Goal: Task Accomplishment & Management: Use online tool/utility

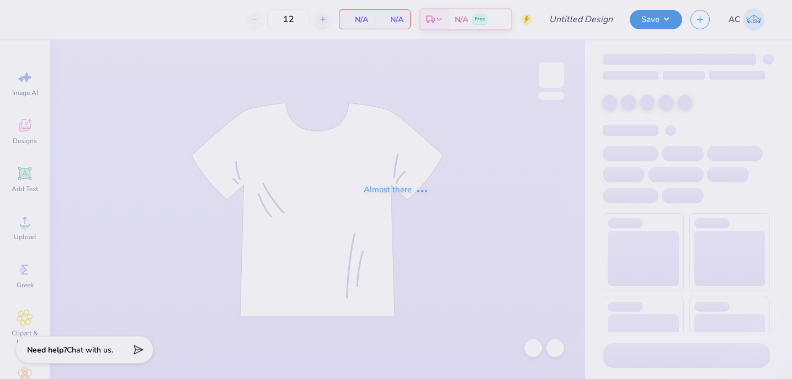
type input "PGN Fall PC Shirts"
type input "24"
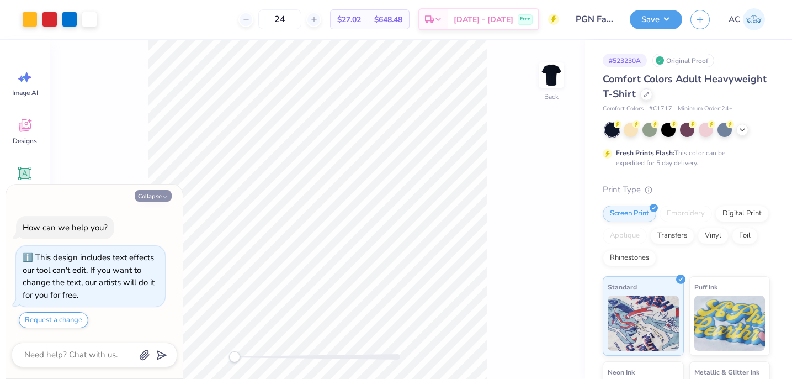
click at [149, 197] on button "Collapse" at bounding box center [153, 196] width 37 height 12
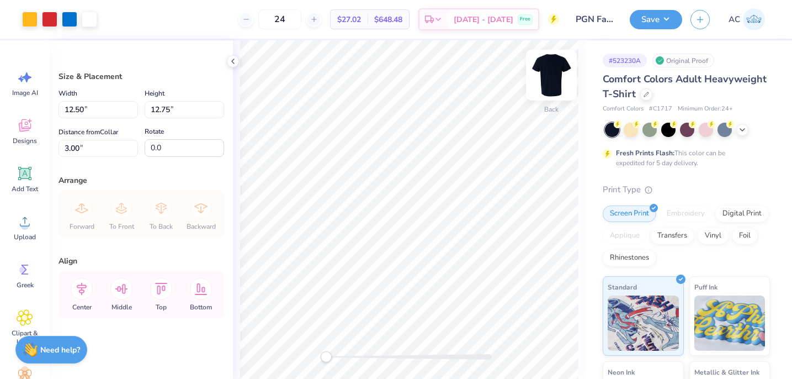
click at [556, 71] on img at bounding box center [551, 75] width 44 height 44
click at [234, 60] on polyline at bounding box center [233, 61] width 2 height 4
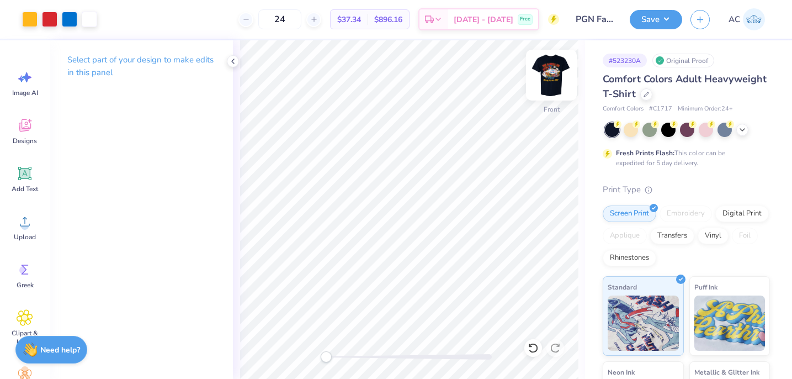
click at [542, 76] on img at bounding box center [551, 75] width 44 height 44
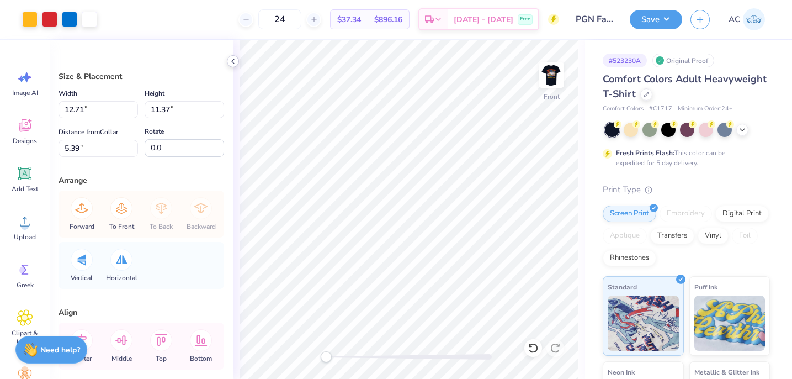
click at [233, 60] on polyline at bounding box center [233, 61] width 2 height 4
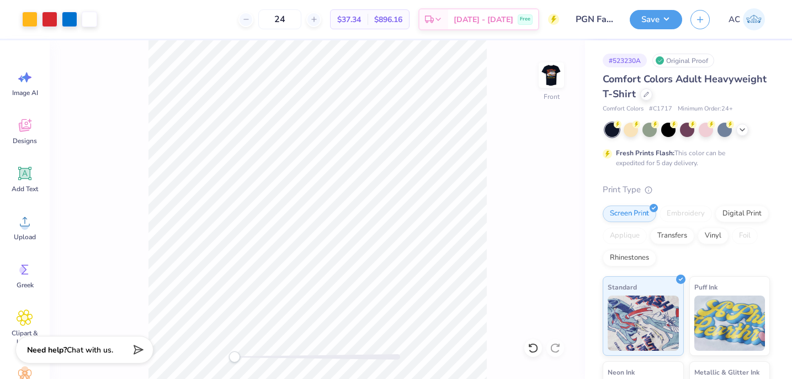
click at [267, 357] on div at bounding box center [318, 357] width 166 height 6
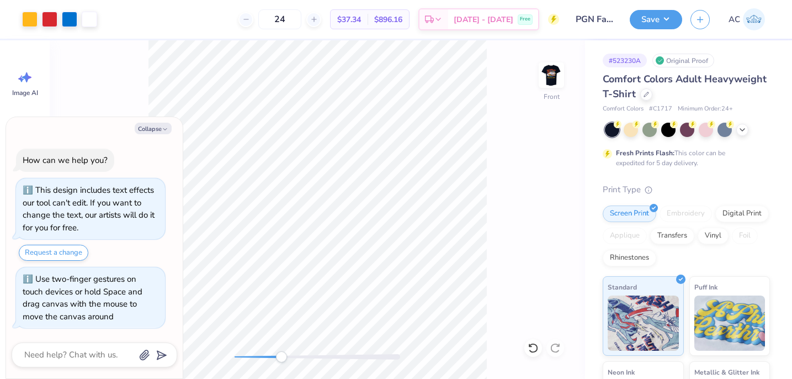
click at [282, 355] on div at bounding box center [318, 357] width 166 height 6
drag, startPoint x: 239, startPoint y: 358, endPoint x: 250, endPoint y: 358, distance: 10.5
click at [250, 358] on div at bounding box center [318, 357] width 166 height 6
click at [250, 355] on div at bounding box center [318, 357] width 166 height 6
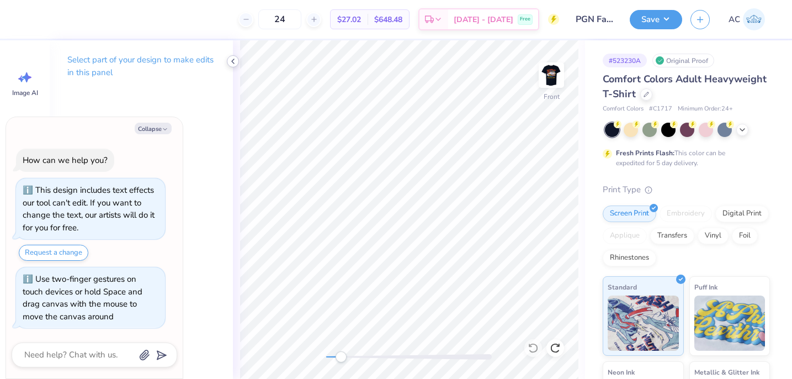
click at [232, 59] on icon at bounding box center [233, 61] width 9 height 9
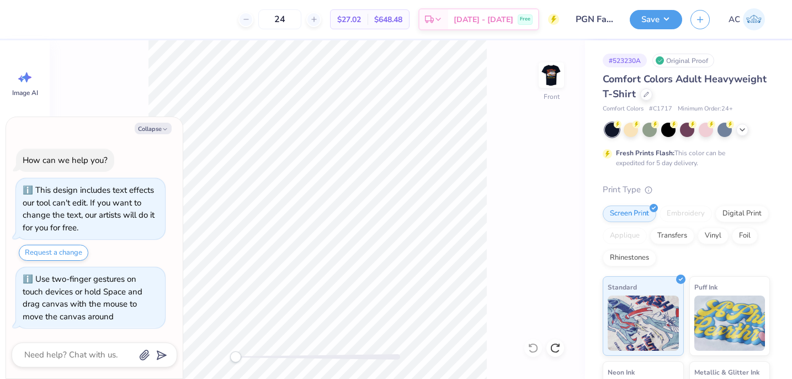
drag, startPoint x: 252, startPoint y: 359, endPoint x: 236, endPoint y: 359, distance: 16.0
click at [236, 359] on div "Accessibility label" at bounding box center [235, 356] width 11 height 11
click at [210, 355] on div "Front" at bounding box center [317, 209] width 535 height 338
click at [535, 347] on div "Front" at bounding box center [317, 209] width 535 height 338
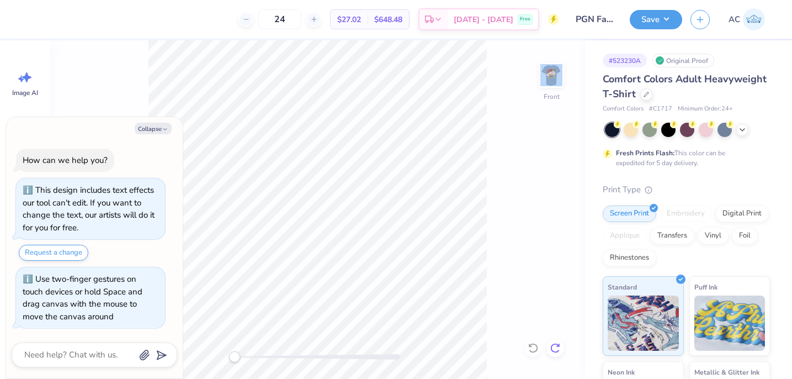
click at [553, 347] on icon at bounding box center [555, 347] width 11 height 11
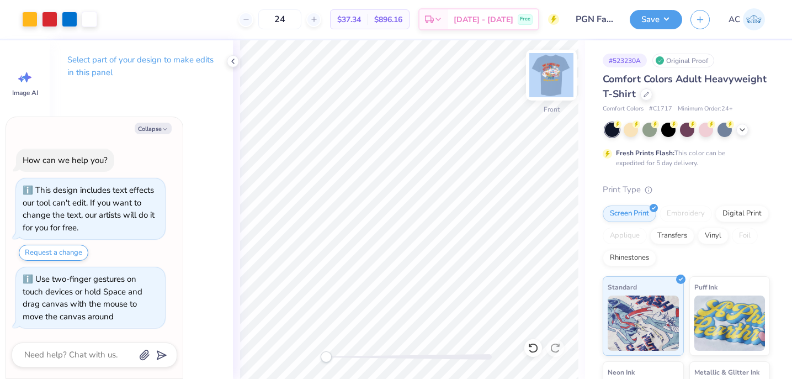
click at [554, 74] on img at bounding box center [551, 75] width 44 height 44
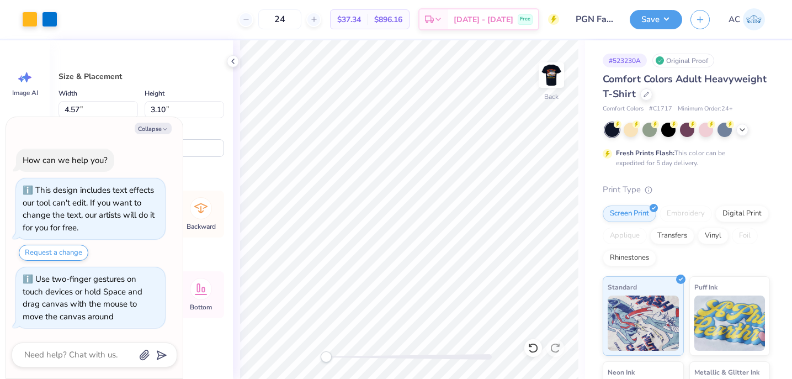
type textarea "x"
type input "14.60"
click at [160, 135] on div "Collapse How can we help you? This design includes text effects our tool can't …" at bounding box center [94, 248] width 177 height 262
click at [158, 128] on button "Collapse" at bounding box center [153, 129] width 37 height 12
type textarea "x"
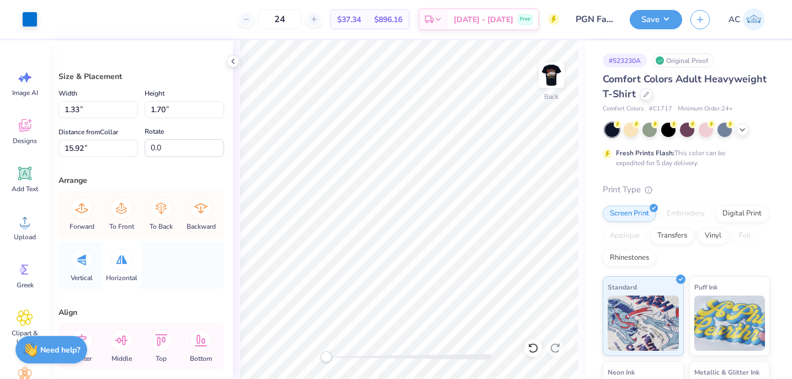
scroll to position [51, 0]
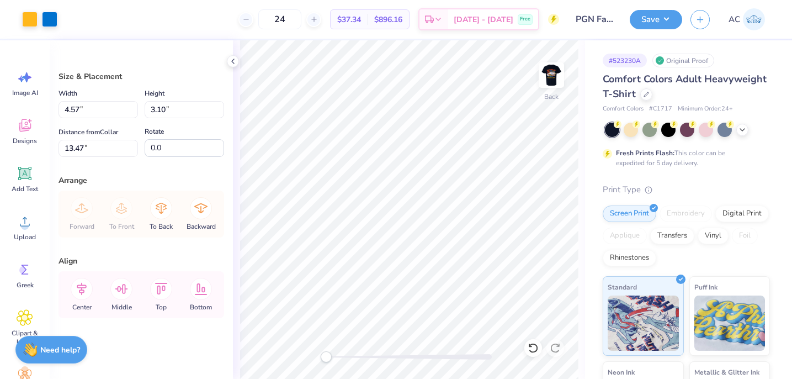
type input "13.47"
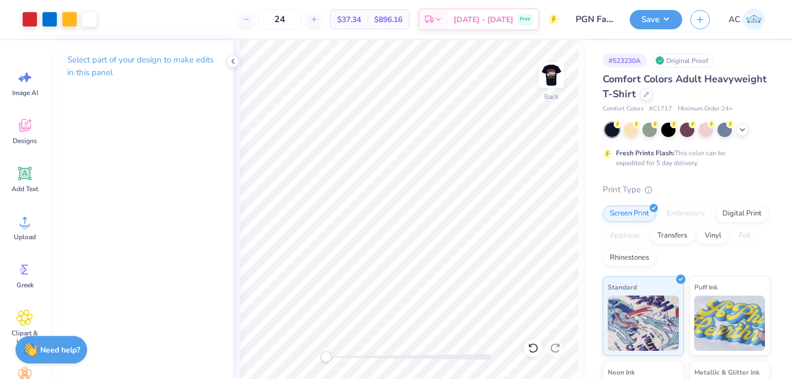
click at [350, 354] on div at bounding box center [409, 357] width 166 height 6
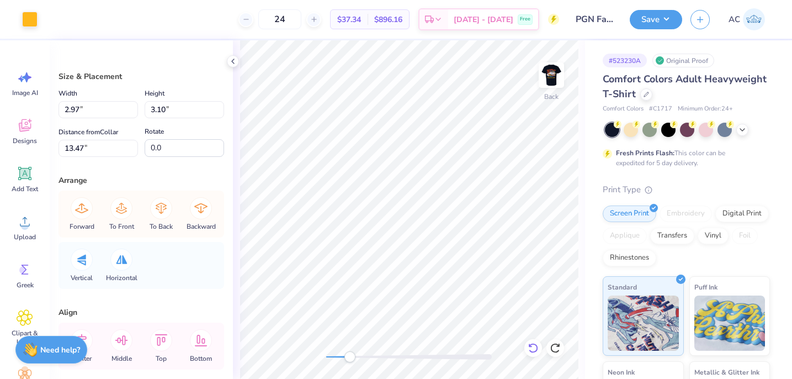
type input "2.97"
type input "3.10"
click at [533, 348] on icon at bounding box center [533, 347] width 11 height 11
type input "11.08"
click at [533, 348] on icon at bounding box center [533, 347] width 11 height 11
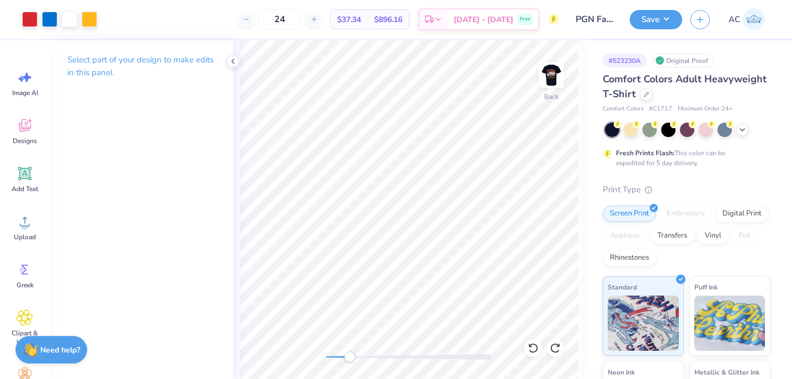
click at [232, 145] on div "Select part of your design to make edits in this panel" at bounding box center [141, 209] width 183 height 338
click at [232, 228] on div "Art colors 24 $37.34 Per Item $896.16 Total Est. Delivery Oct 5 - 8 Free Design…" at bounding box center [396, 189] width 792 height 379
click at [373, 357] on div at bounding box center [409, 357] width 166 height 6
click at [535, 347] on icon at bounding box center [533, 347] width 11 height 11
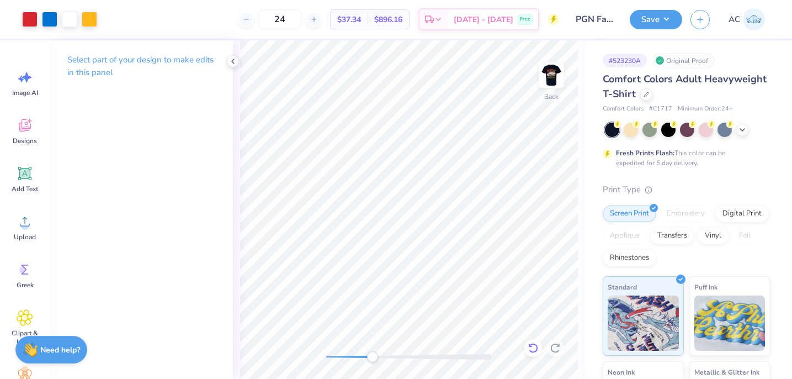
click at [535, 347] on icon at bounding box center [533, 347] width 11 height 11
click at [535, 344] on icon at bounding box center [532, 348] width 9 height 10
click at [532, 346] on icon at bounding box center [533, 347] width 11 height 11
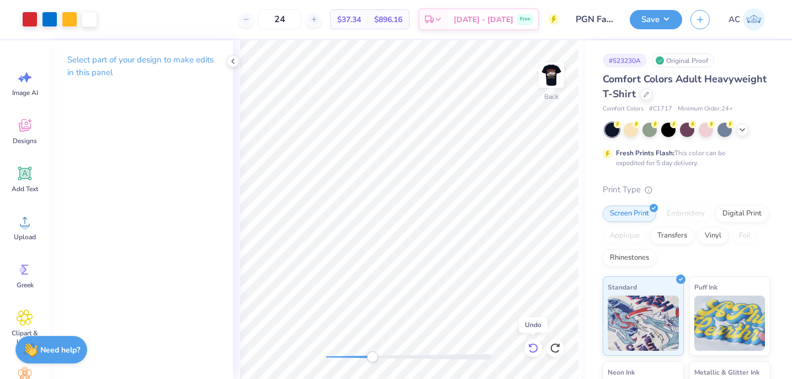
click at [532, 346] on icon at bounding box center [533, 347] width 11 height 11
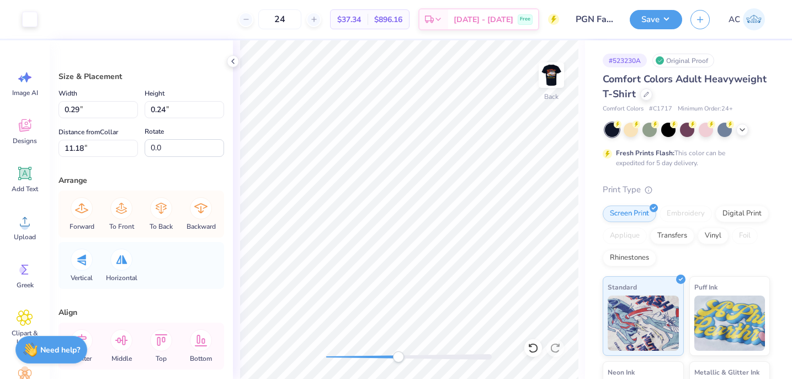
click at [399, 359] on div at bounding box center [409, 357] width 166 height 6
type input "0.33"
type input "0.22"
type input "11.10"
type input "2.97"
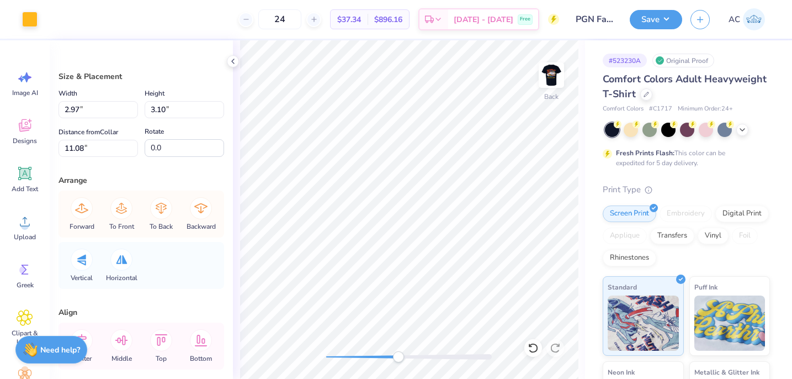
type input "3.10"
type input "11.08"
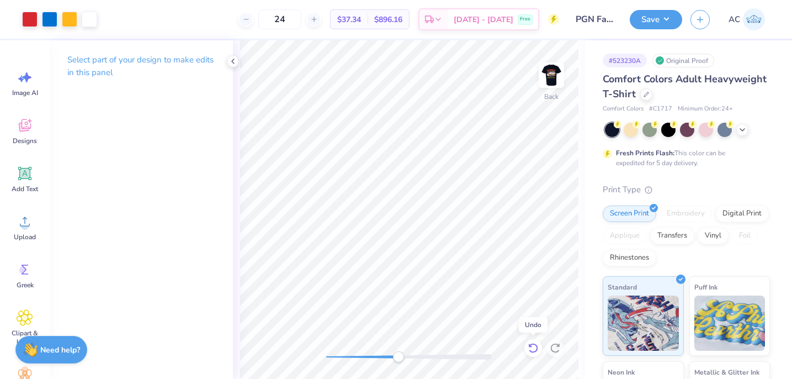
click at [534, 344] on icon at bounding box center [533, 347] width 11 height 11
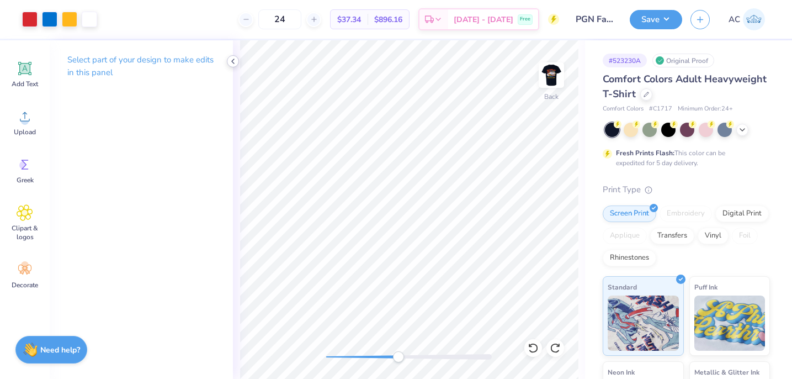
click at [235, 61] on icon at bounding box center [233, 61] width 9 height 9
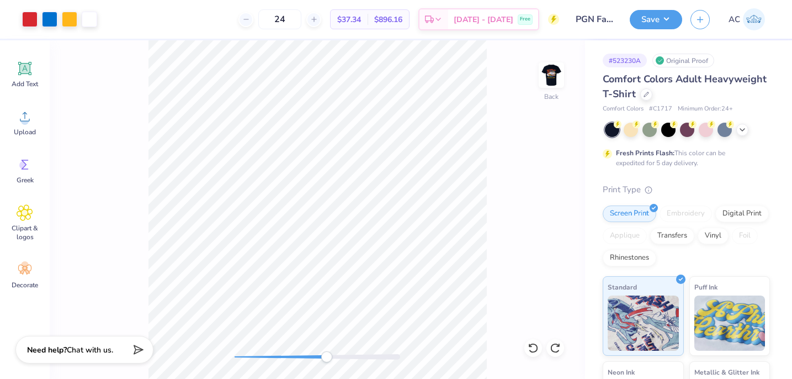
click at [327, 359] on div at bounding box center [318, 356] width 166 height 11
click at [333, 359] on div at bounding box center [318, 356] width 166 height 11
click at [352, 359] on div at bounding box center [318, 356] width 166 height 11
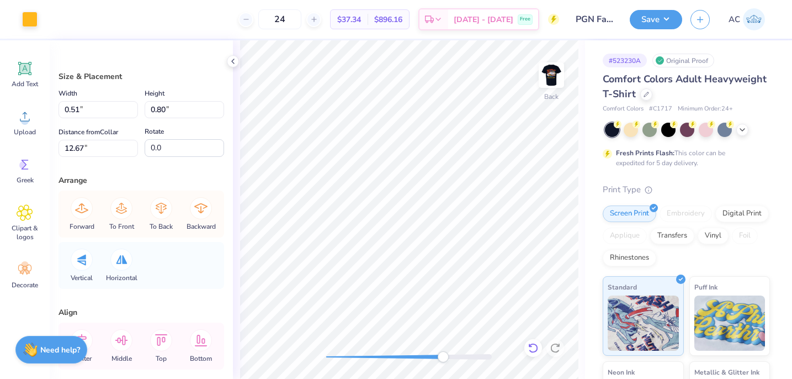
click at [535, 347] on icon at bounding box center [533, 347] width 11 height 11
type input "1.33"
type input "1.70"
type input "12.40"
type input "2.97"
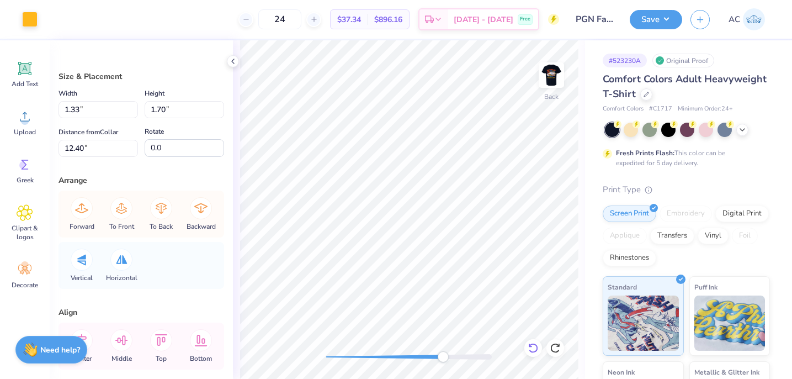
type input "3.10"
type input "11.08"
type input "1.33"
type input "1.70"
type input "12.40"
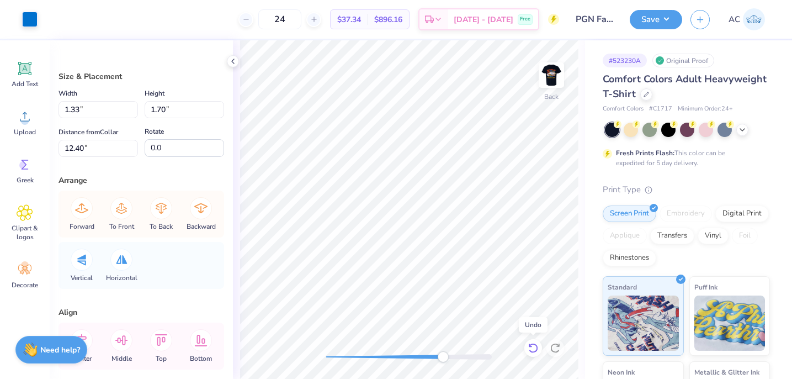
click at [534, 352] on icon at bounding box center [532, 348] width 9 height 10
type input "2.97"
type input "3.10"
type input "11.08"
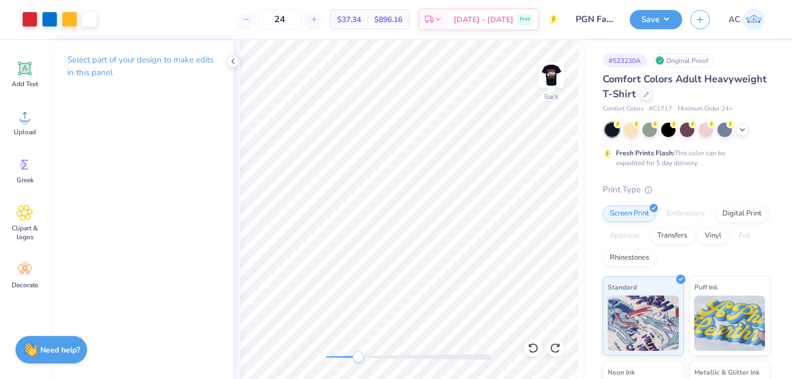
click at [358, 355] on div at bounding box center [409, 357] width 166 height 6
click at [347, 355] on div at bounding box center [409, 357] width 166 height 6
click at [331, 355] on div at bounding box center [409, 357] width 166 height 6
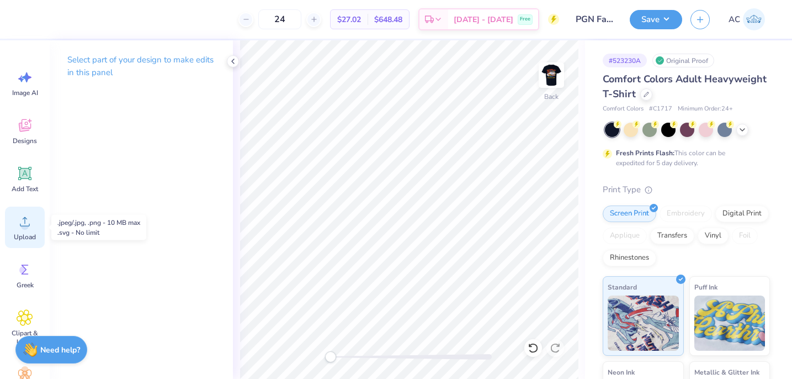
click at [20, 221] on icon at bounding box center [25, 221] width 17 height 17
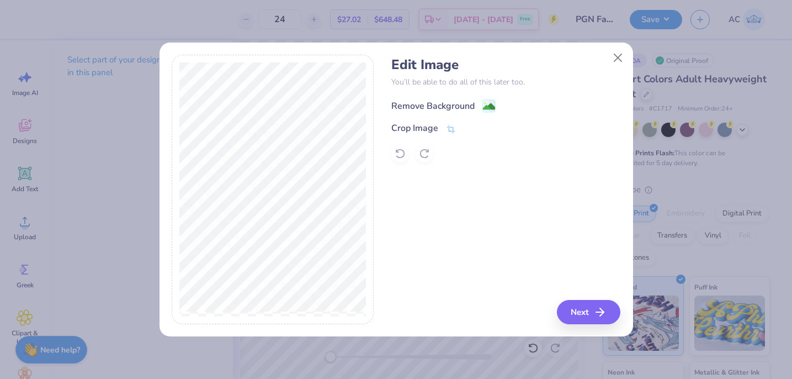
click at [437, 105] on div "Remove Background" at bounding box center [432, 105] width 83 height 13
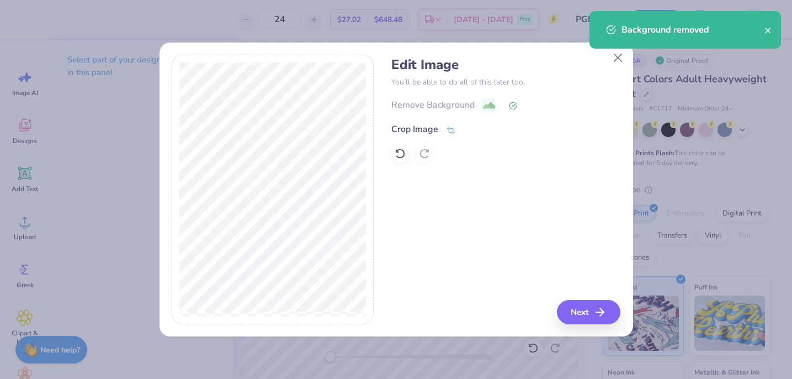
click at [446, 129] on icon at bounding box center [451, 130] width 10 height 10
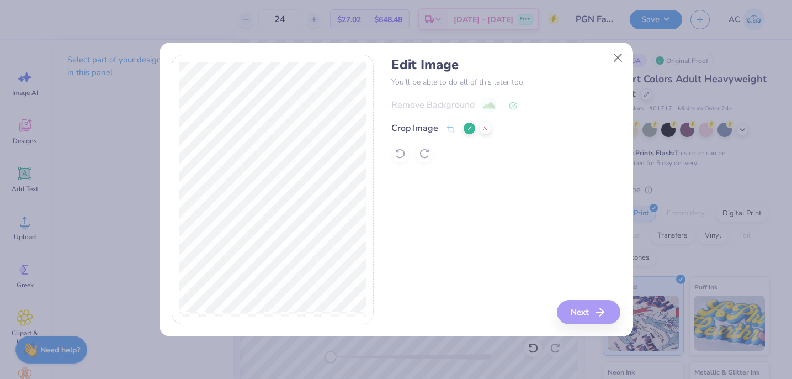
click at [511, 132] on div "Crop Image" at bounding box center [505, 127] width 229 height 13
click at [467, 128] on icon at bounding box center [469, 128] width 7 height 7
click at [488, 105] on image at bounding box center [489, 106] width 12 height 12
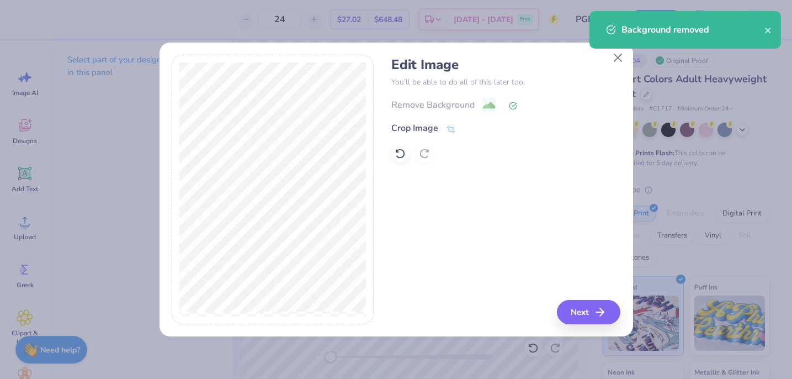
click at [488, 105] on div "Remove Background" at bounding box center [505, 105] width 229 height 14
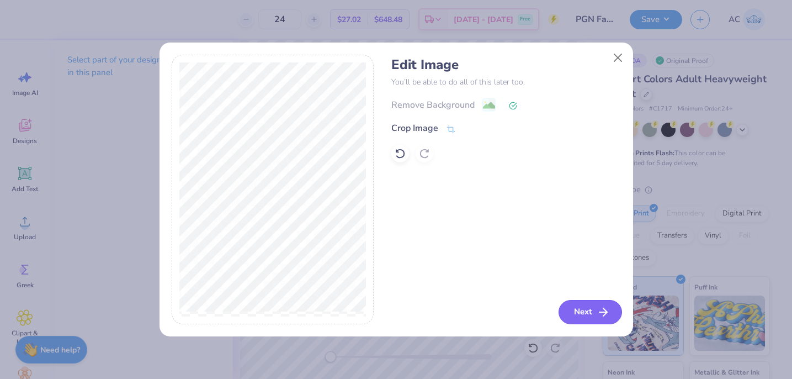
click at [601, 312] on line "button" at bounding box center [603, 312] width 8 height 0
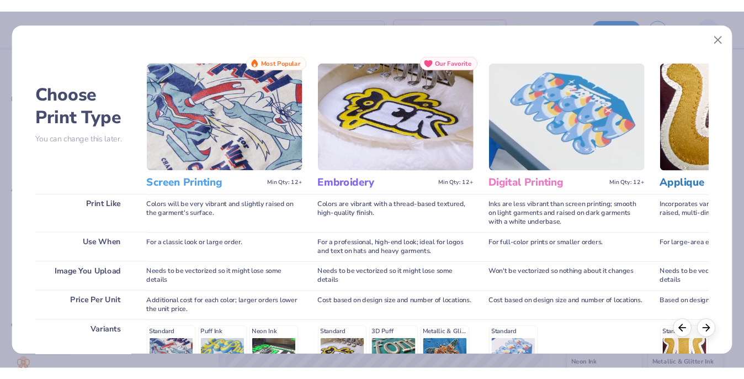
scroll to position [172, 0]
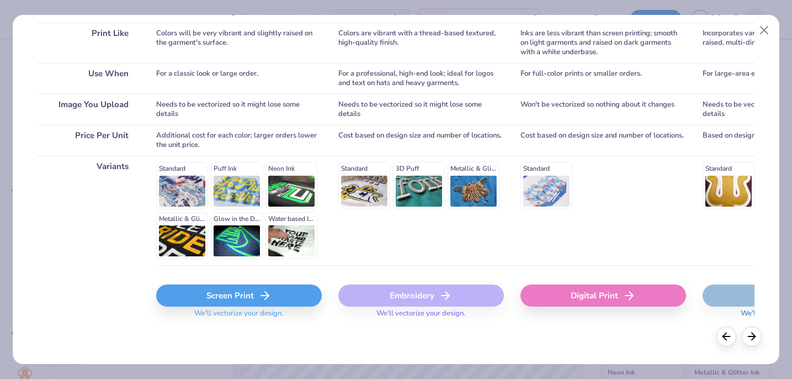
click at [238, 294] on div "Screen Print" at bounding box center [239, 295] width 166 height 22
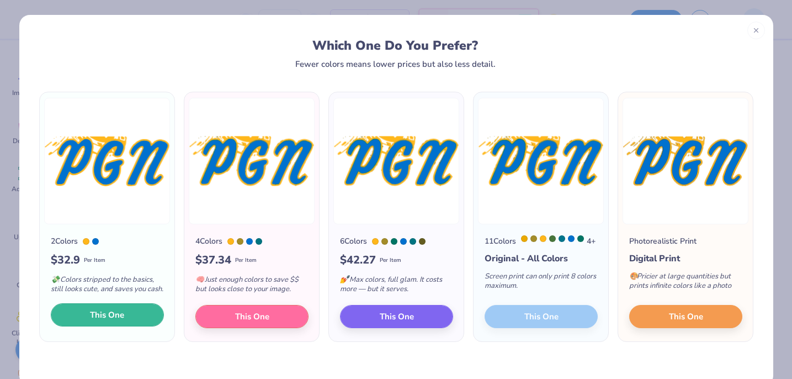
click at [134, 326] on button "This One" at bounding box center [107, 314] width 113 height 23
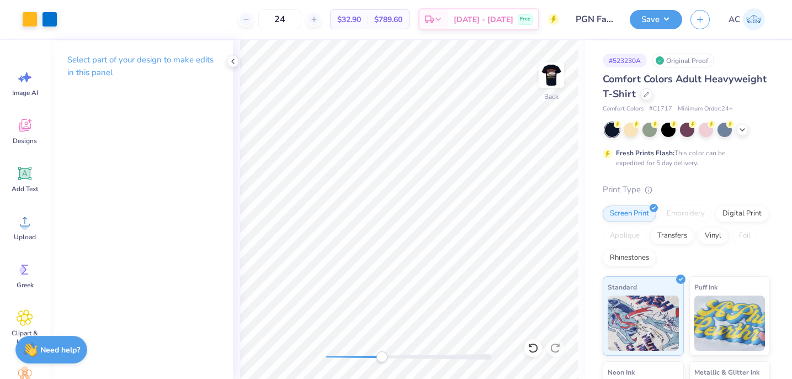
click at [382, 358] on div at bounding box center [409, 357] width 166 height 6
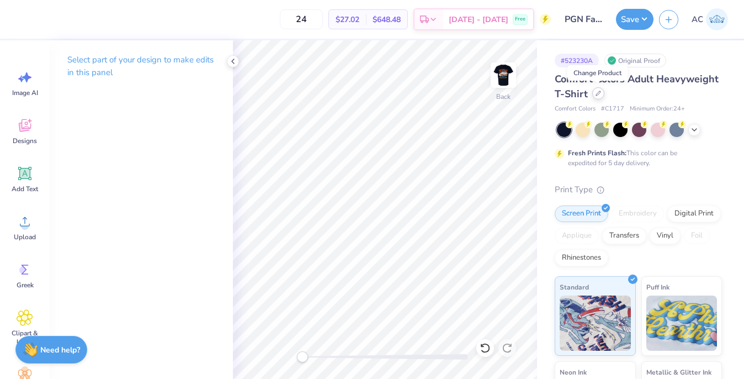
click at [598, 93] on icon at bounding box center [598, 93] width 4 height 4
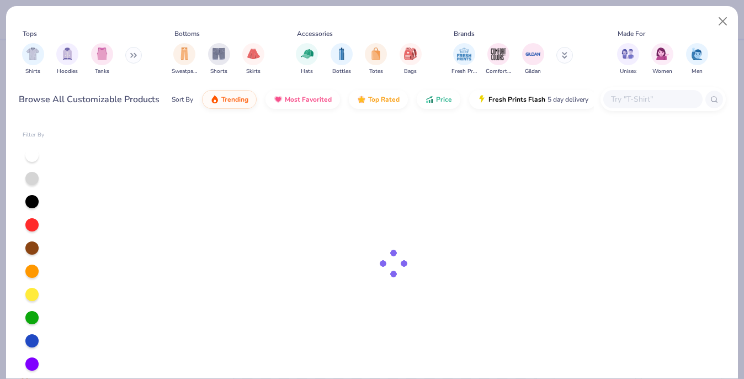
click at [638, 98] on input "text" at bounding box center [652, 99] width 85 height 13
type input "pocket"
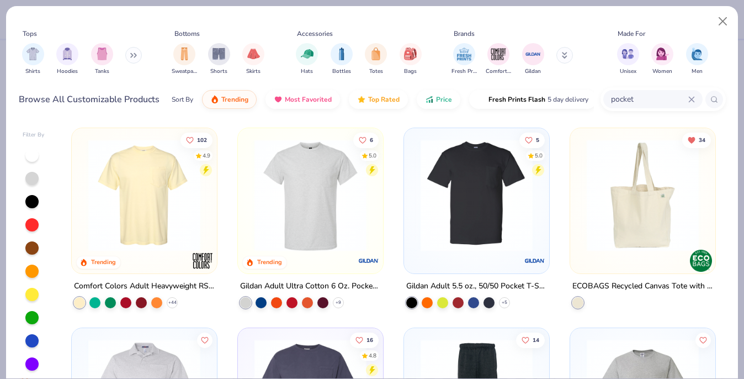
click at [151, 197] on img at bounding box center [144, 195] width 123 height 112
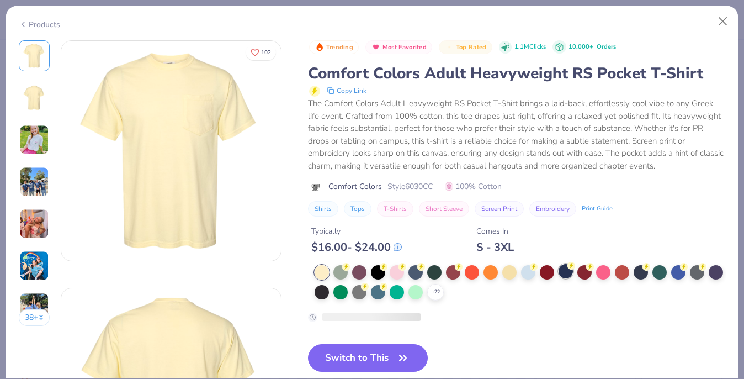
click at [567, 275] on div at bounding box center [566, 271] width 14 height 14
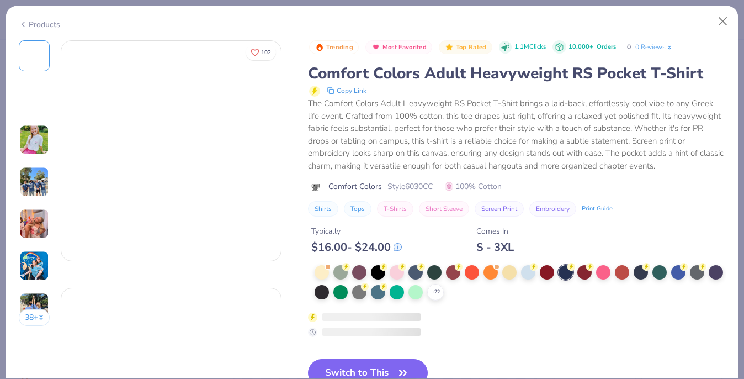
click at [567, 269] on icon at bounding box center [571, 267] width 8 height 8
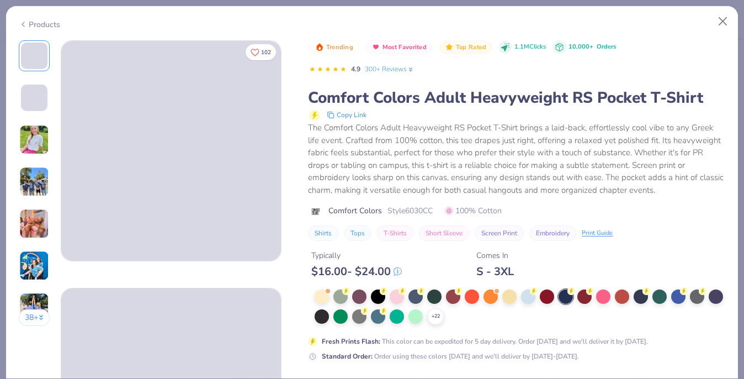
scroll to position [13, 0]
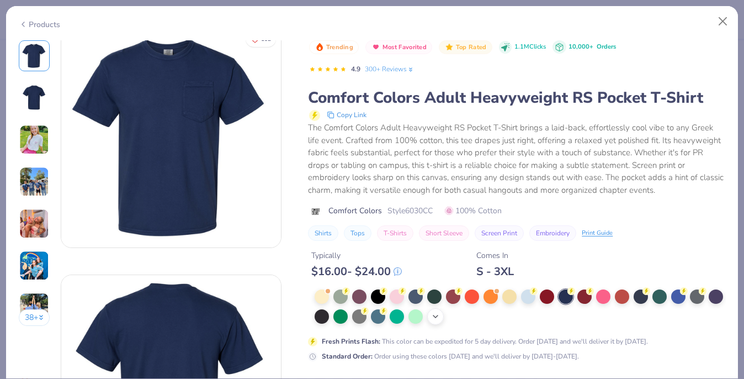
click at [436, 316] on icon at bounding box center [435, 316] width 9 height 9
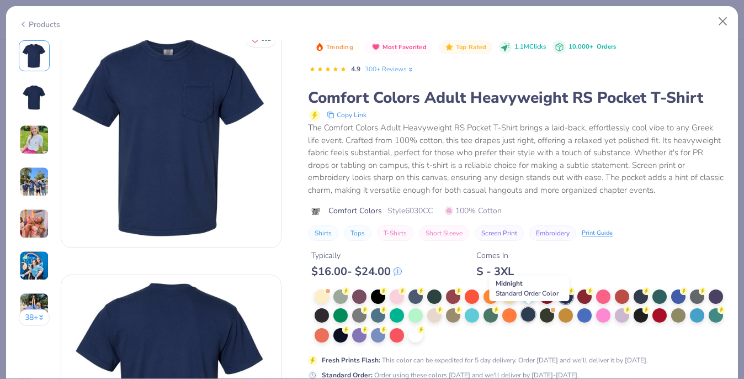
click at [529, 314] on div at bounding box center [528, 314] width 14 height 14
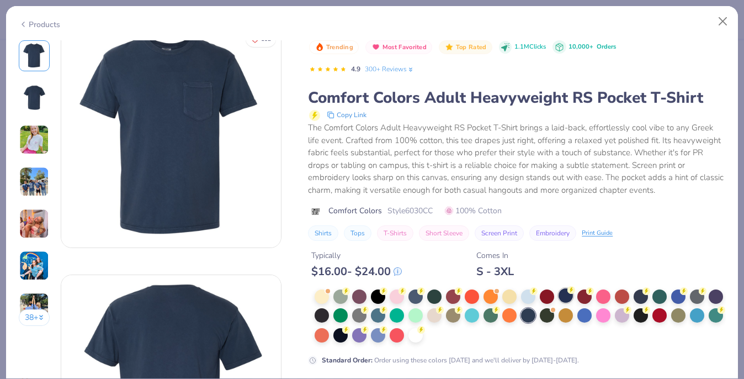
click at [567, 297] on div at bounding box center [566, 295] width 14 height 14
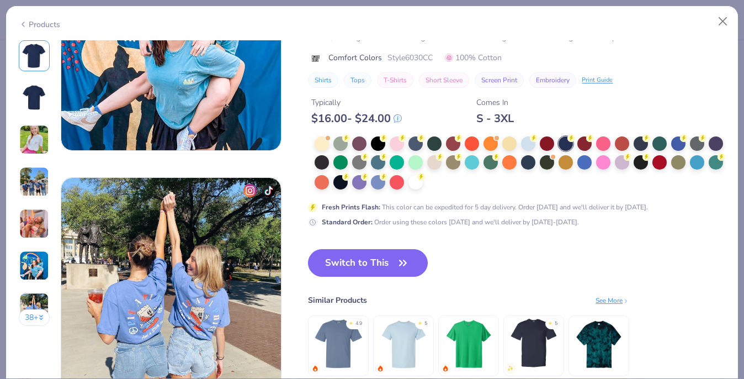
scroll to position [1383, 0]
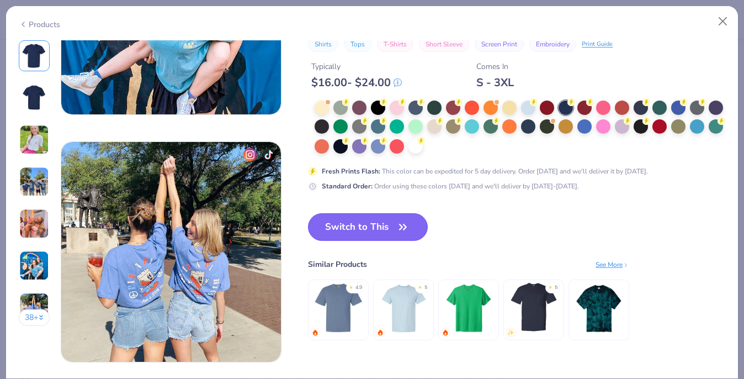
click at [390, 230] on button "Switch to This" at bounding box center [368, 227] width 120 height 28
click at [494, 207] on div "Trending Most Favorited Top Rated 1.1M Clicks 10,000+ Orders 4.9 300+ Reviews C…" at bounding box center [516, 106] width 417 height 511
click at [724, 20] on button "Close" at bounding box center [723, 21] width 21 height 21
click at [721, 22] on button "Close" at bounding box center [723, 21] width 21 height 21
click at [456, 176] on div "Fresh Prints Flash : This color can be expedited for 5 day delivery. Order toda…" at bounding box center [516, 145] width 417 height 91
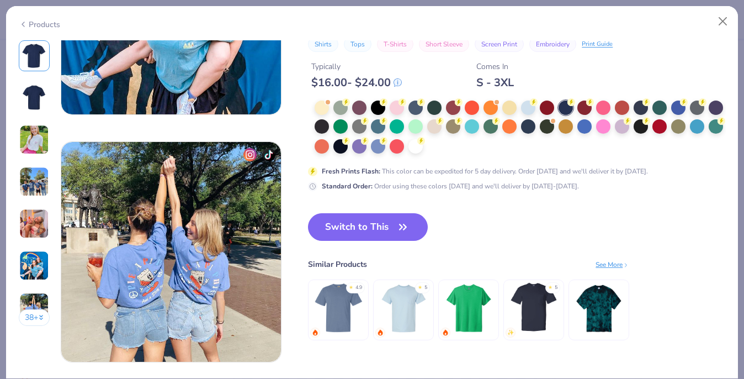
click at [456, 176] on div "Fresh Prints Flash : This color can be expedited for 5 day delivery. Order toda…" at bounding box center [516, 145] width 417 height 91
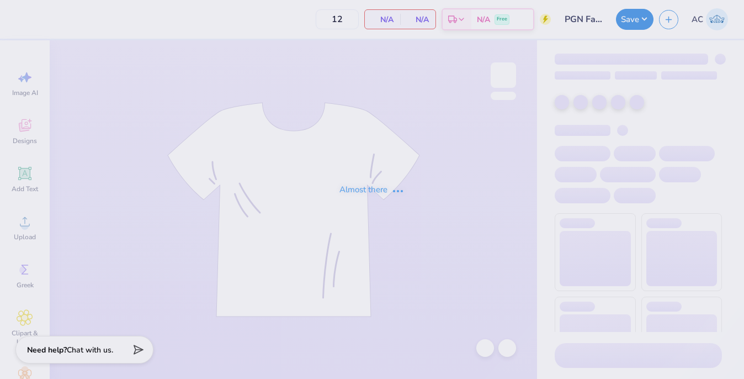
type input "PGN Fall PC Shirts"
type input "24"
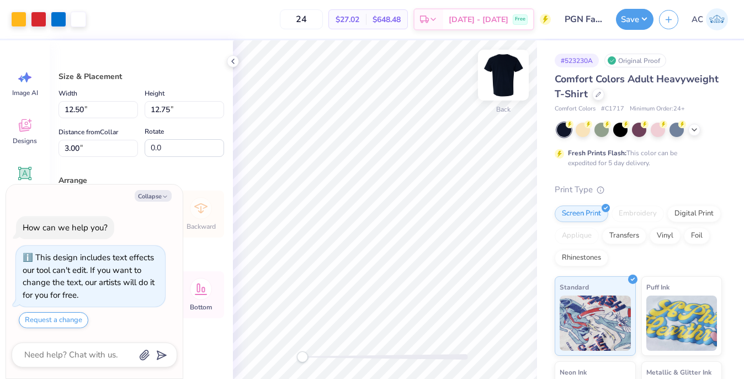
click at [507, 73] on img at bounding box center [503, 75] width 44 height 44
click at [506, 79] on img at bounding box center [503, 75] width 44 height 44
click at [232, 60] on icon at bounding box center [233, 61] width 9 height 9
type textarea "x"
type input "2.56"
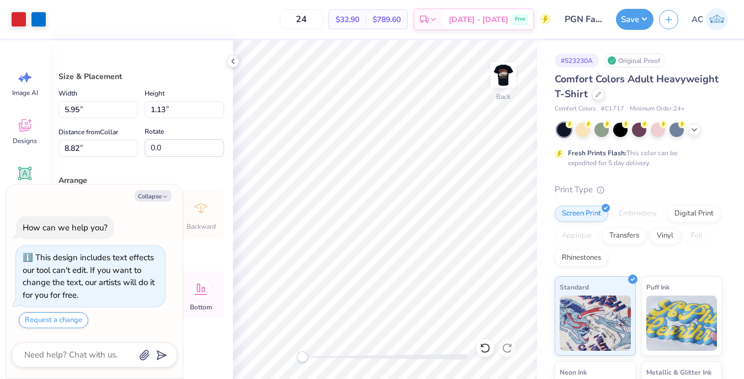
type input "0.49"
type textarea "x"
type input "6.29"
click at [158, 195] on button "Collapse" at bounding box center [153, 196] width 37 height 12
type textarea "x"
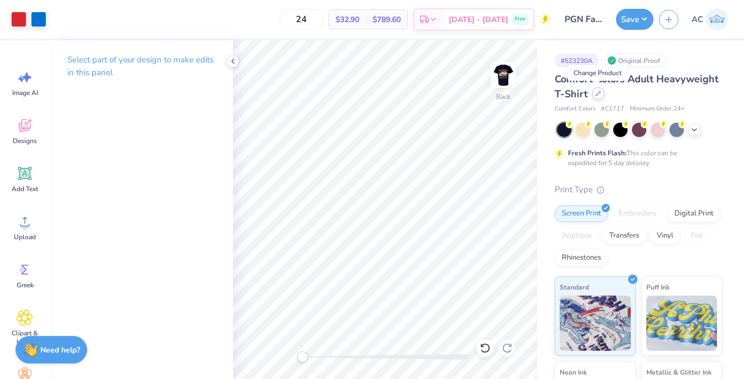
click at [599, 94] on icon at bounding box center [599, 94] width 6 height 6
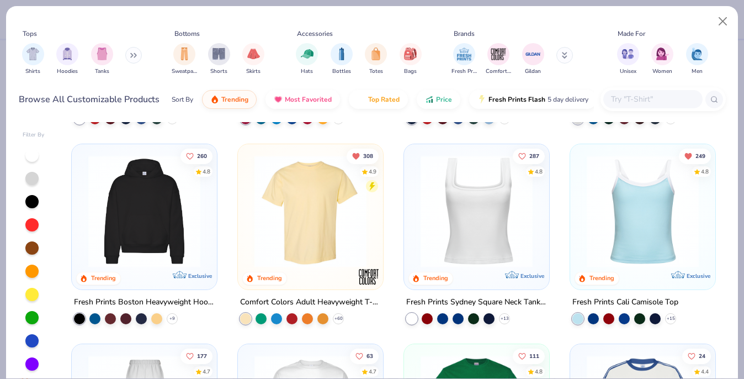
scroll to position [340, 0]
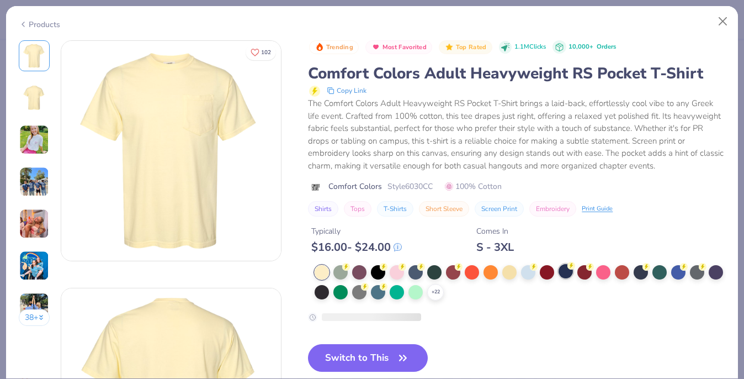
click at [566, 271] on div at bounding box center [566, 271] width 14 height 14
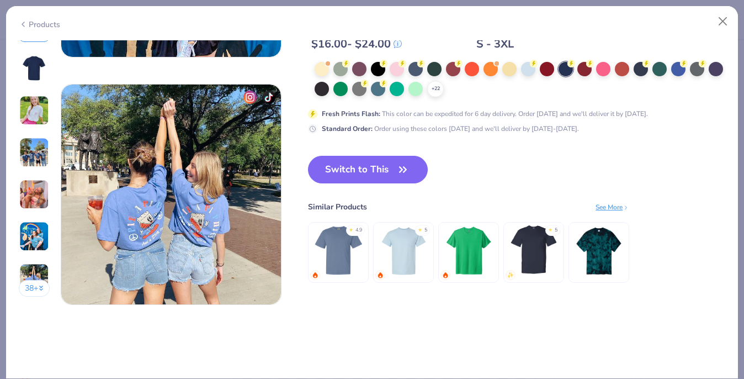
scroll to position [1439, 0]
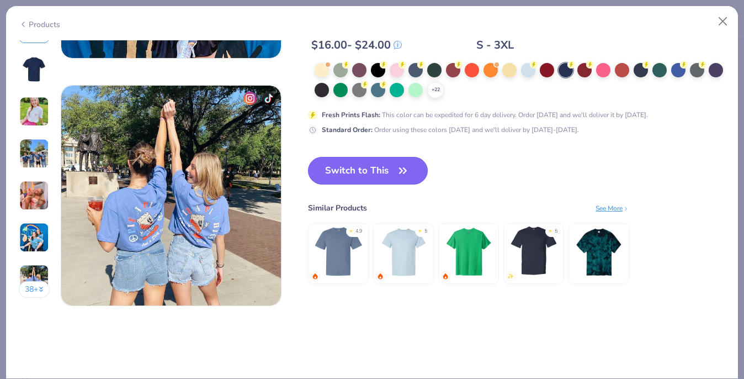
click at [380, 167] on button "Switch to This" at bounding box center [368, 171] width 120 height 28
click at [385, 174] on button "Switch to This" at bounding box center [368, 171] width 120 height 28
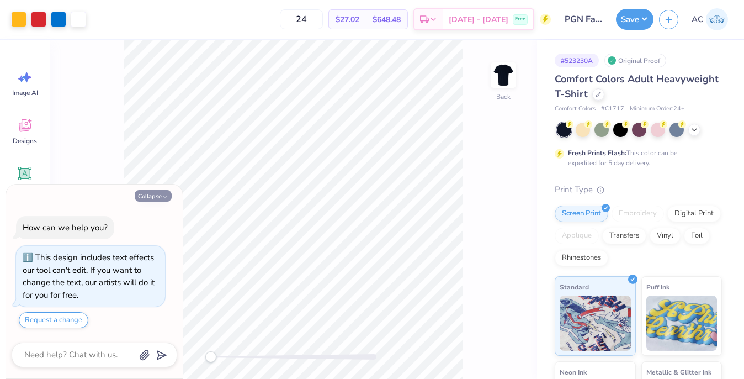
click at [158, 197] on button "Collapse" at bounding box center [153, 196] width 37 height 12
type textarea "x"
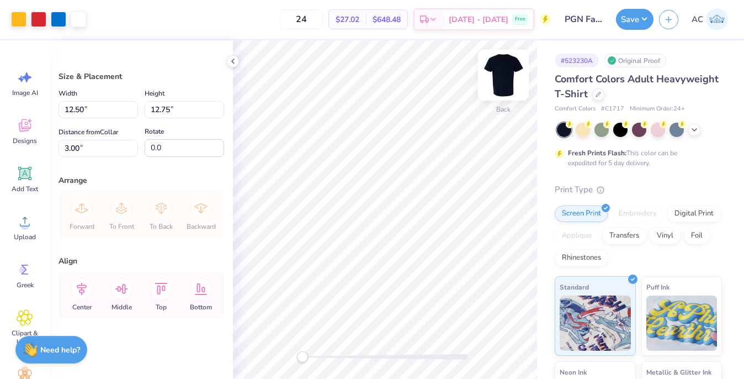
click at [502, 79] on img at bounding box center [503, 75] width 44 height 44
click at [510, 72] on img at bounding box center [503, 75] width 44 height 44
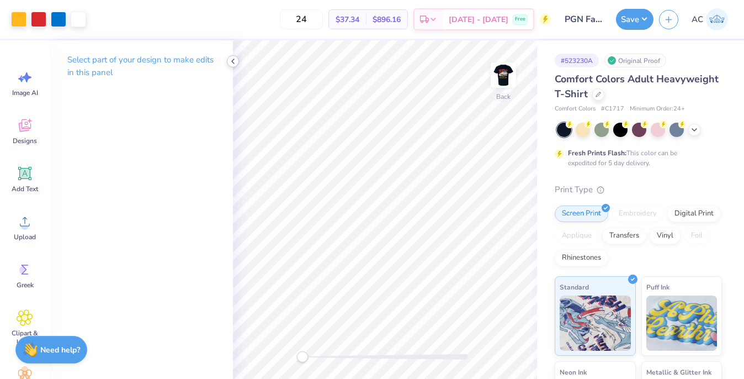
click at [233, 59] on icon at bounding box center [233, 61] width 9 height 9
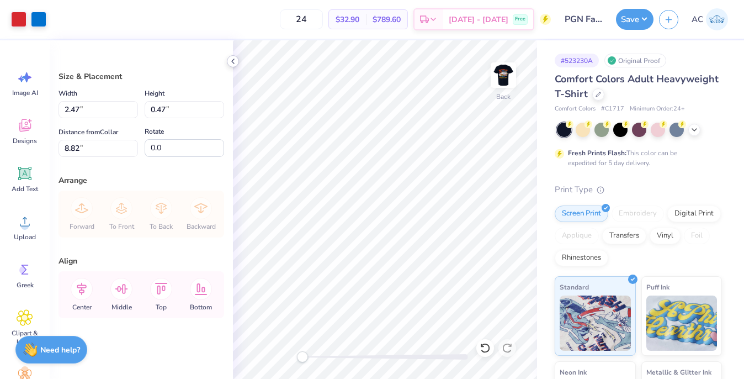
type input "2.47"
type input "0.47"
type input "5.91"
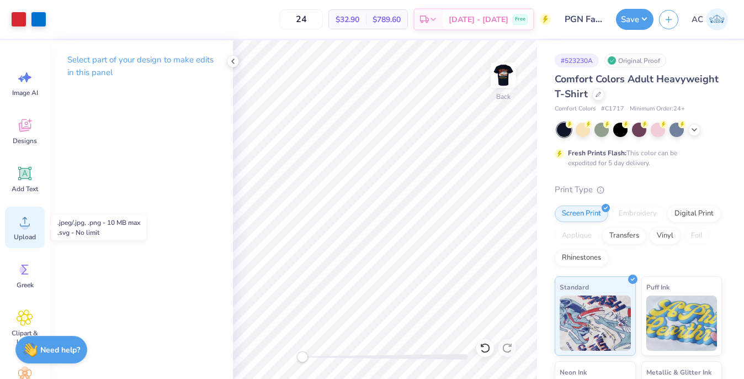
click at [26, 229] on icon at bounding box center [25, 221] width 17 height 17
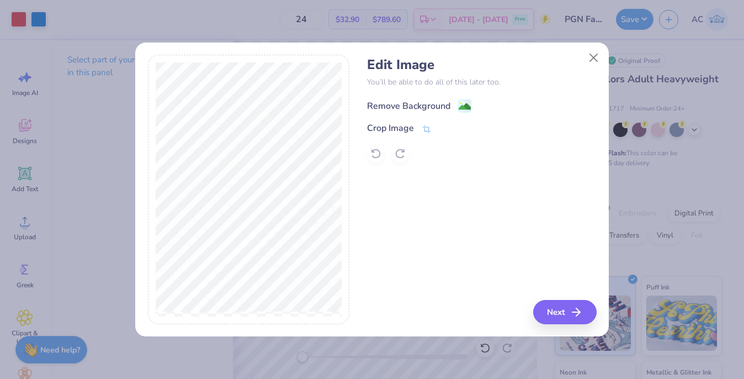
click at [413, 103] on div "Remove Background" at bounding box center [408, 105] width 83 height 13
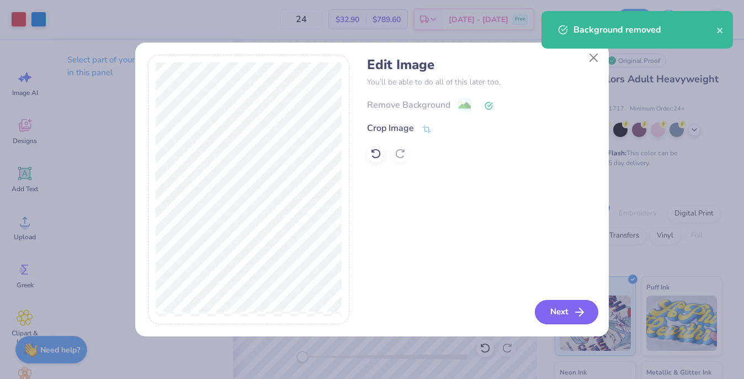
click at [565, 306] on button "Next" at bounding box center [566, 312] width 63 height 24
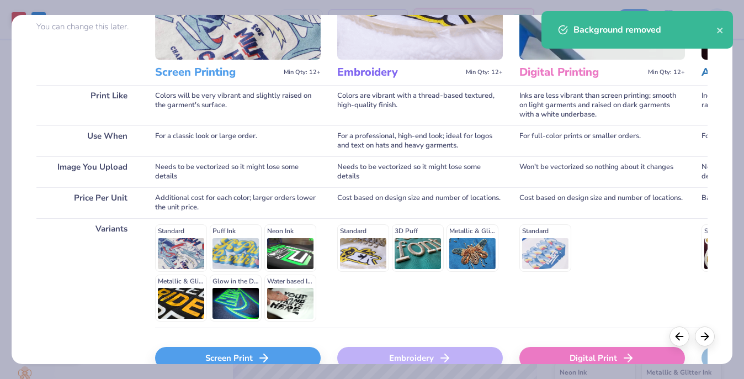
scroll to position [172, 0]
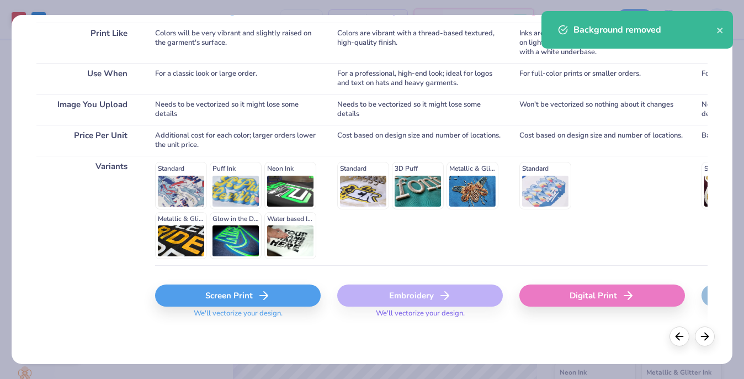
click at [223, 303] on div "Screen Print" at bounding box center [238, 295] width 166 height 22
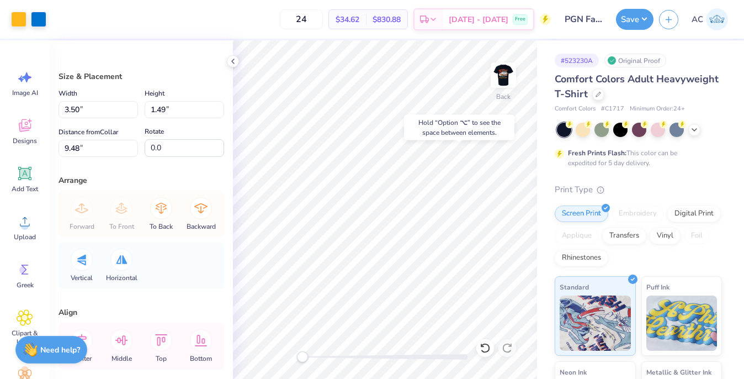
type input "3.50"
type input "1.49"
type input "2.76"
type input "1.18"
type input "6.24"
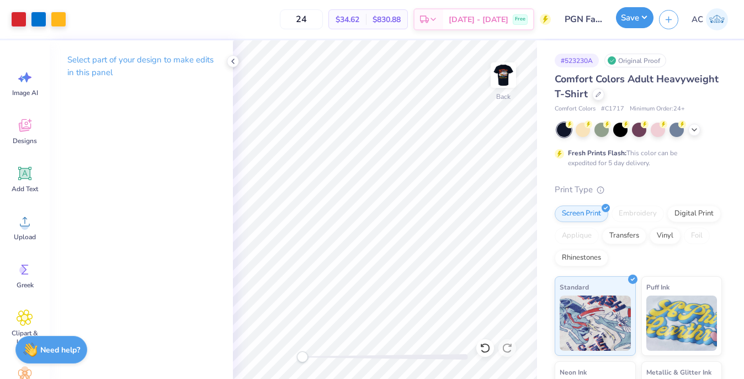
click at [645, 21] on button "Save" at bounding box center [635, 17] width 38 height 21
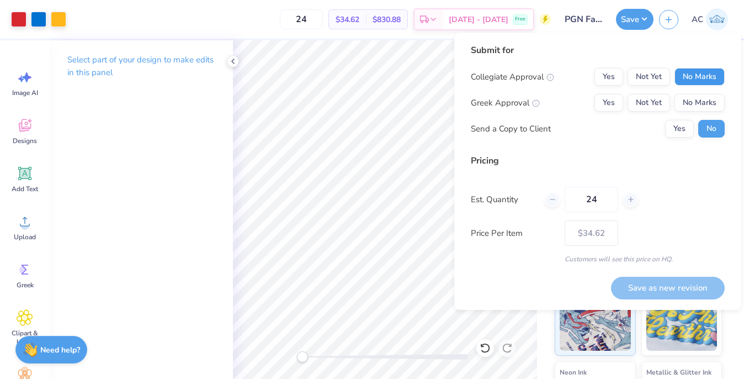
click at [686, 76] on button "No Marks" at bounding box center [700, 77] width 50 height 18
click at [615, 102] on button "Yes" at bounding box center [609, 103] width 29 height 18
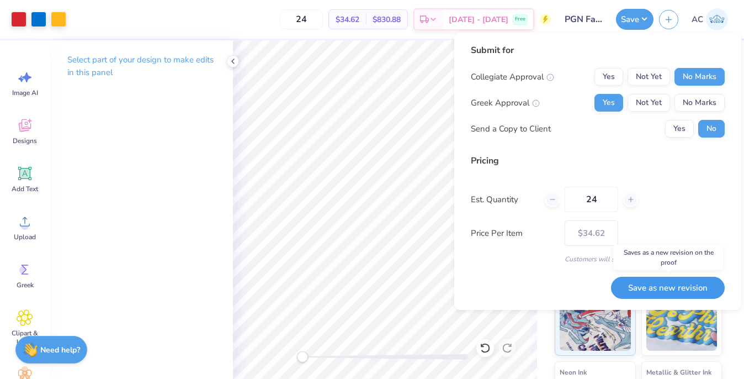
click at [647, 284] on button "Save as new revision" at bounding box center [668, 288] width 114 height 23
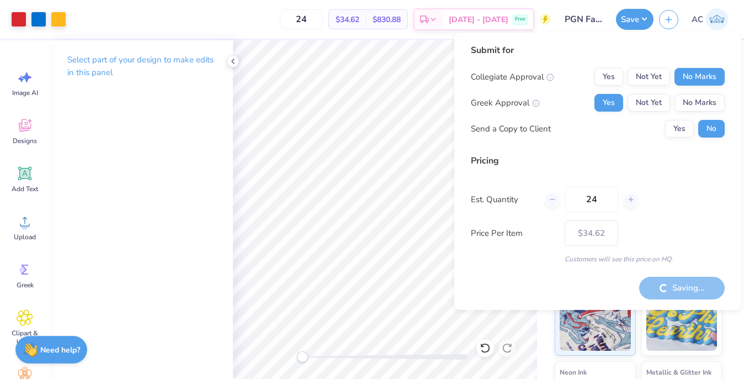
type input "– –"
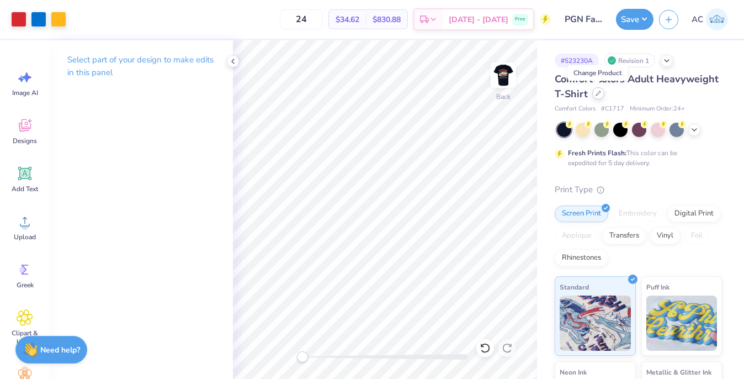
click at [597, 95] on icon at bounding box center [599, 94] width 6 height 6
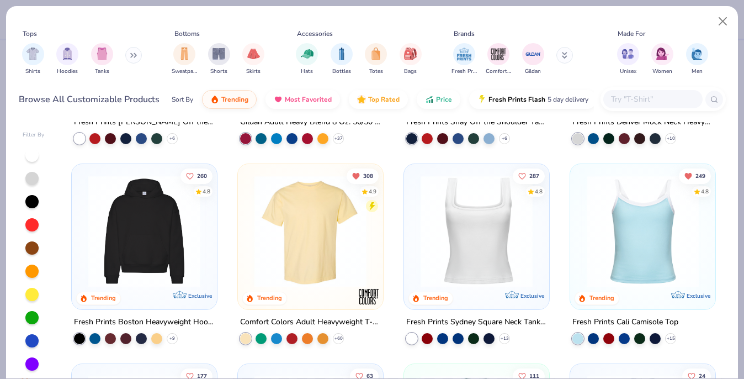
scroll to position [391, 0]
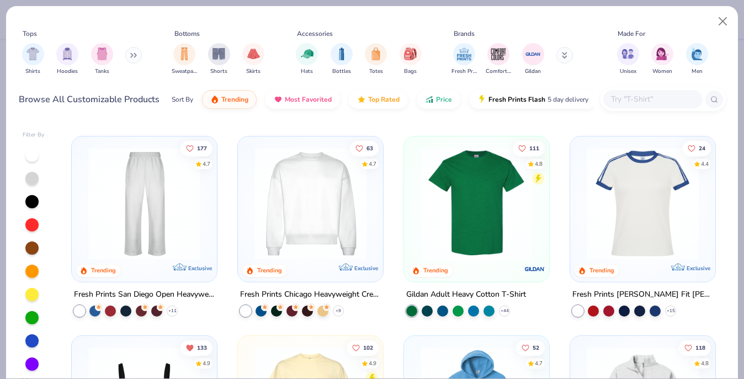
click at [664, 97] on input "text" at bounding box center [652, 99] width 85 height 13
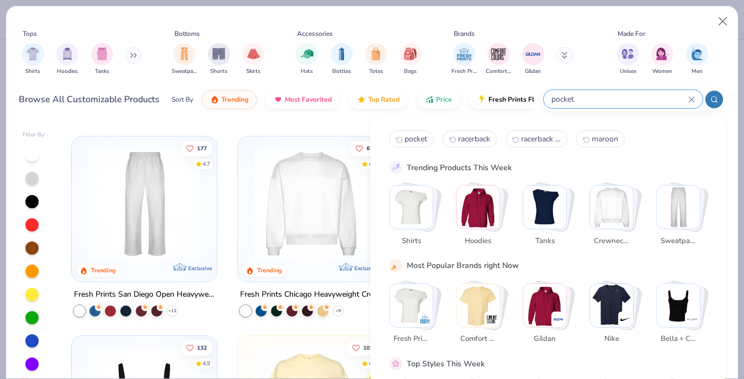
type input "pocket"
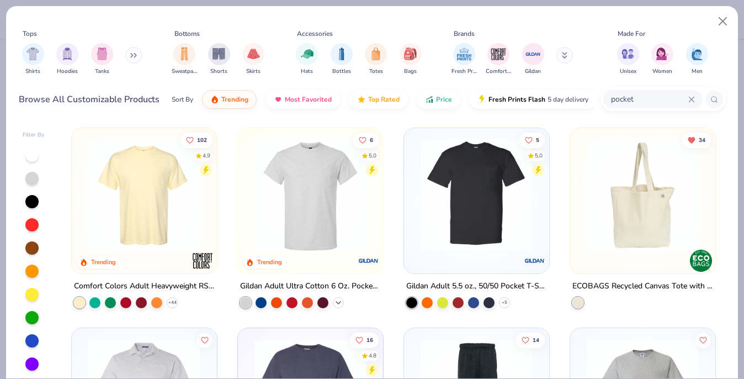
click at [337, 299] on icon at bounding box center [338, 302] width 9 height 9
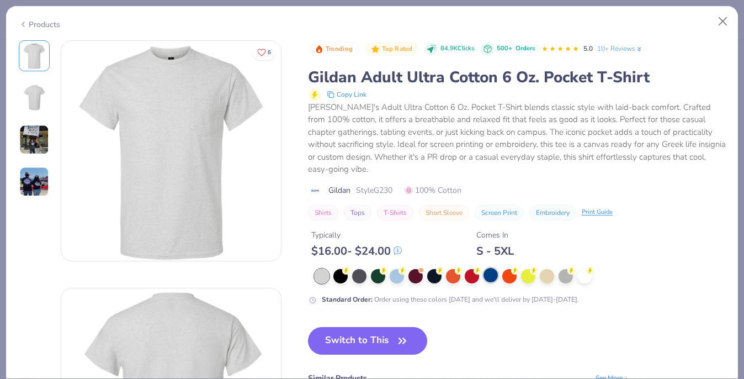
click at [492, 275] on div at bounding box center [491, 275] width 14 height 14
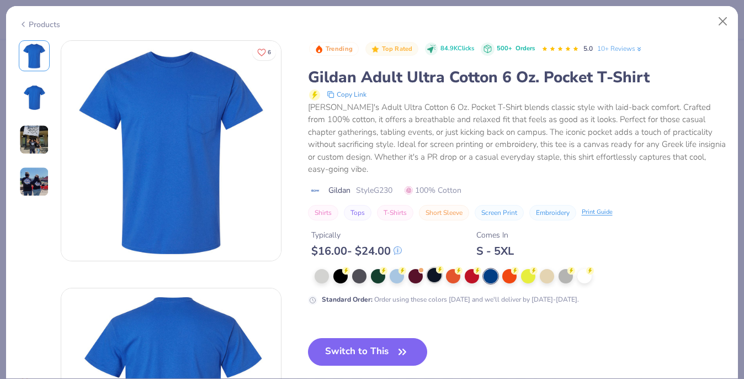
click at [436, 276] on div at bounding box center [434, 275] width 14 height 14
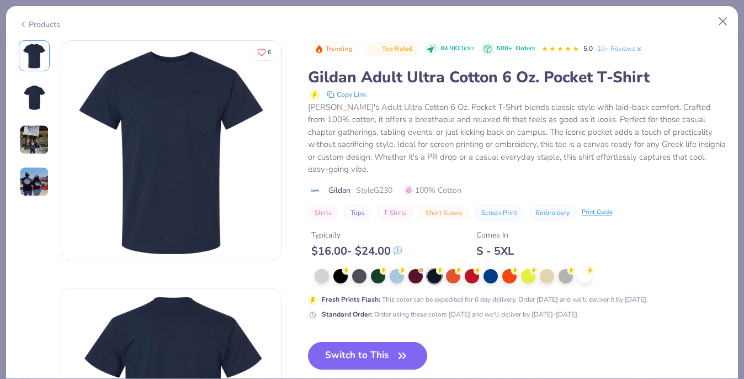
click at [31, 97] on img at bounding box center [34, 97] width 26 height 26
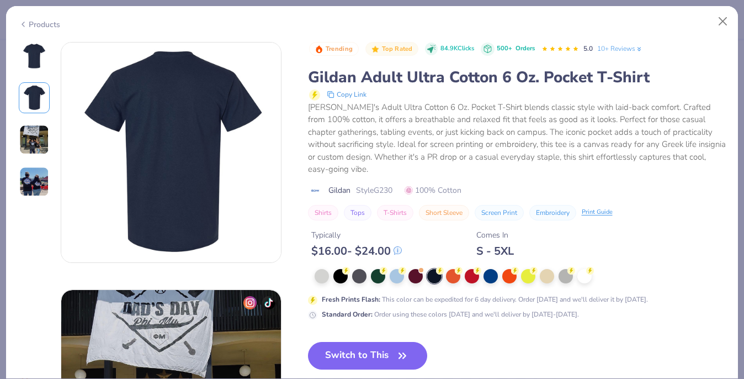
scroll to position [247, 0]
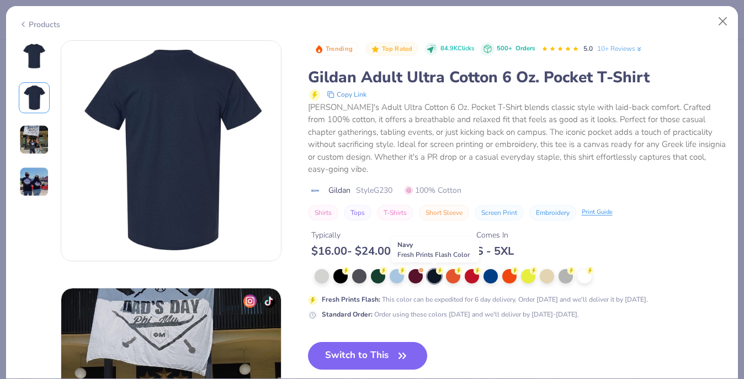
click at [392, 352] on button "Switch to This" at bounding box center [368, 356] width 120 height 28
click at [410, 352] on button "Switch to This" at bounding box center [368, 356] width 120 height 28
click at [380, 354] on button "Switch to This" at bounding box center [368, 356] width 120 height 28
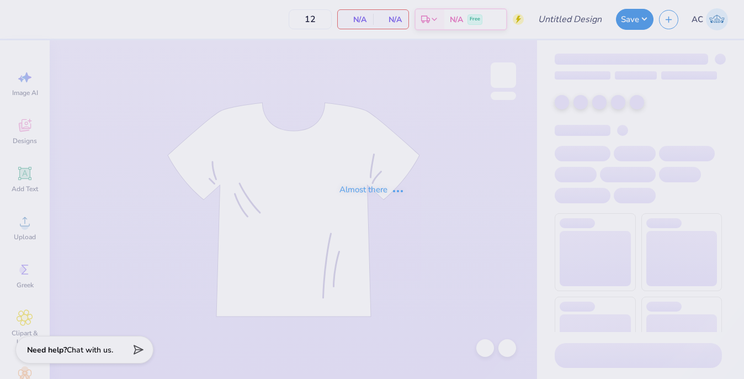
type input "PGN Fall PC Shirts"
type input "24"
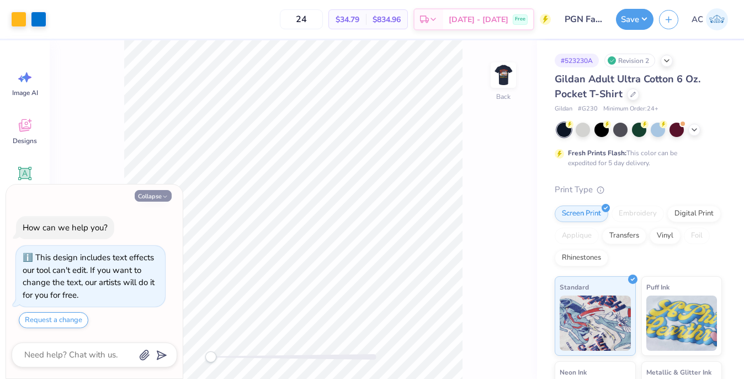
click at [159, 195] on button "Collapse" at bounding box center [153, 196] width 37 height 12
type textarea "x"
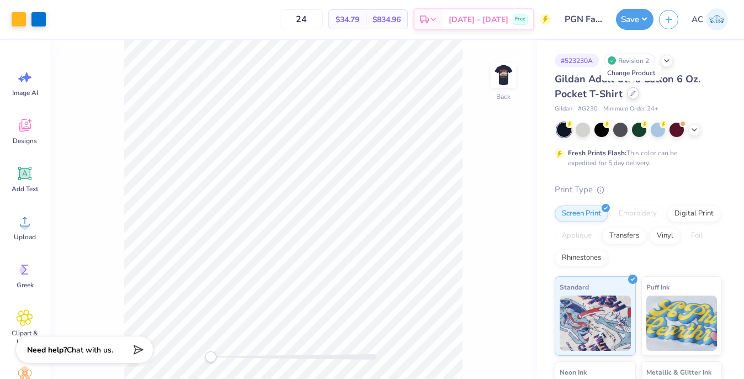
click at [633, 95] on icon at bounding box center [633, 94] width 6 height 6
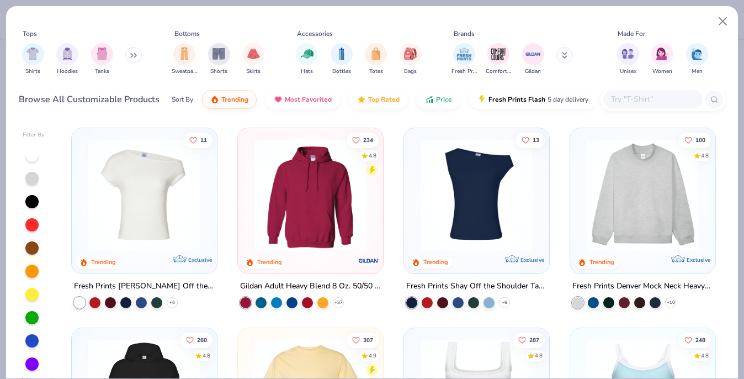
click at [659, 100] on input "text" at bounding box center [652, 99] width 85 height 13
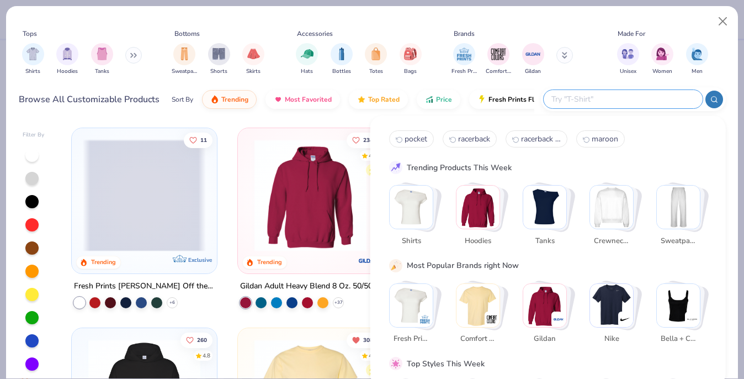
click at [325, 118] on div "Tops Shirts Hoodies Tanks Bottoms Sweatpants Shorts Skirts Accessories Hats Bot…" at bounding box center [372, 62] width 732 height 113
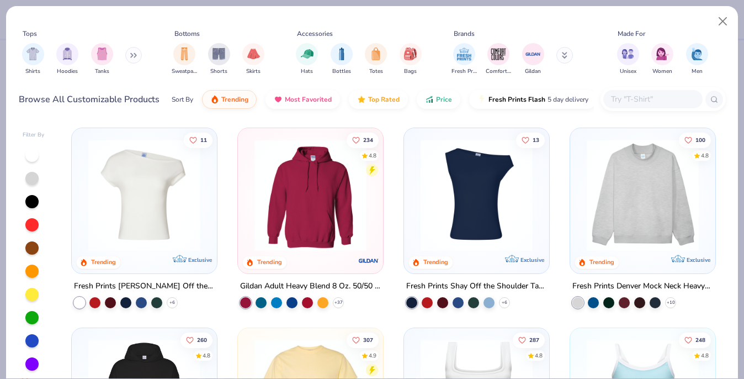
click at [388, 282] on div "pocket racerback racerback tank maroon Trending Products This Week Shirts Hoodi…" at bounding box center [547, 251] width 355 height 270
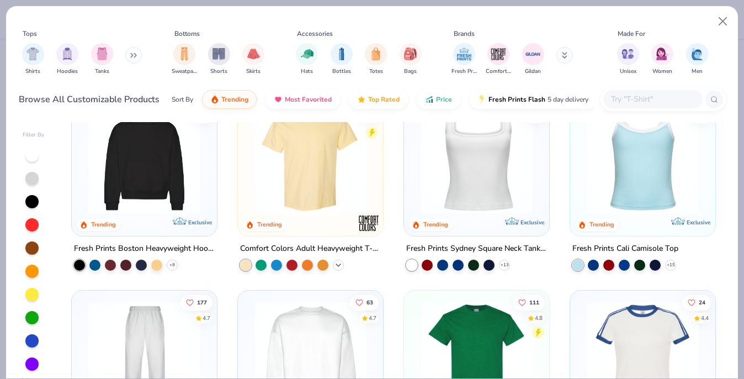
click at [340, 263] on icon at bounding box center [338, 264] width 9 height 9
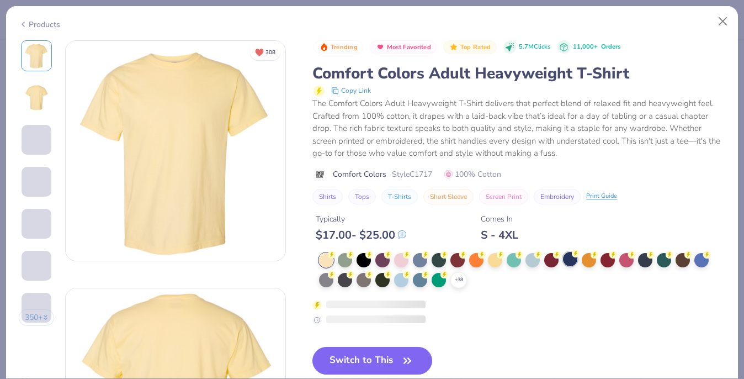
click at [571, 259] on div at bounding box center [570, 259] width 14 height 14
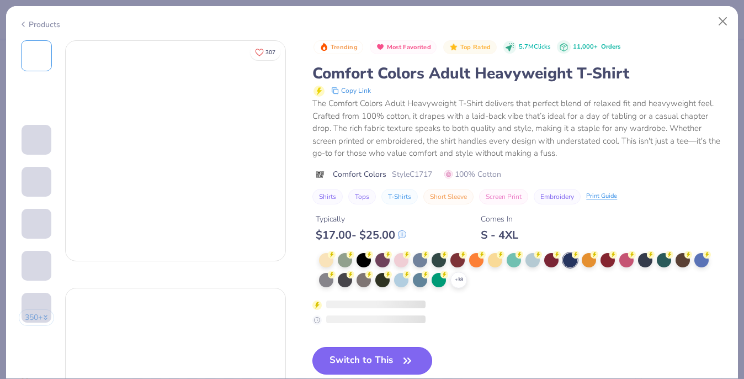
click at [402, 354] on icon "button" at bounding box center [407, 360] width 15 height 15
click at [404, 364] on icon "button" at bounding box center [407, 360] width 15 height 15
